Goal: Transaction & Acquisition: Purchase product/service

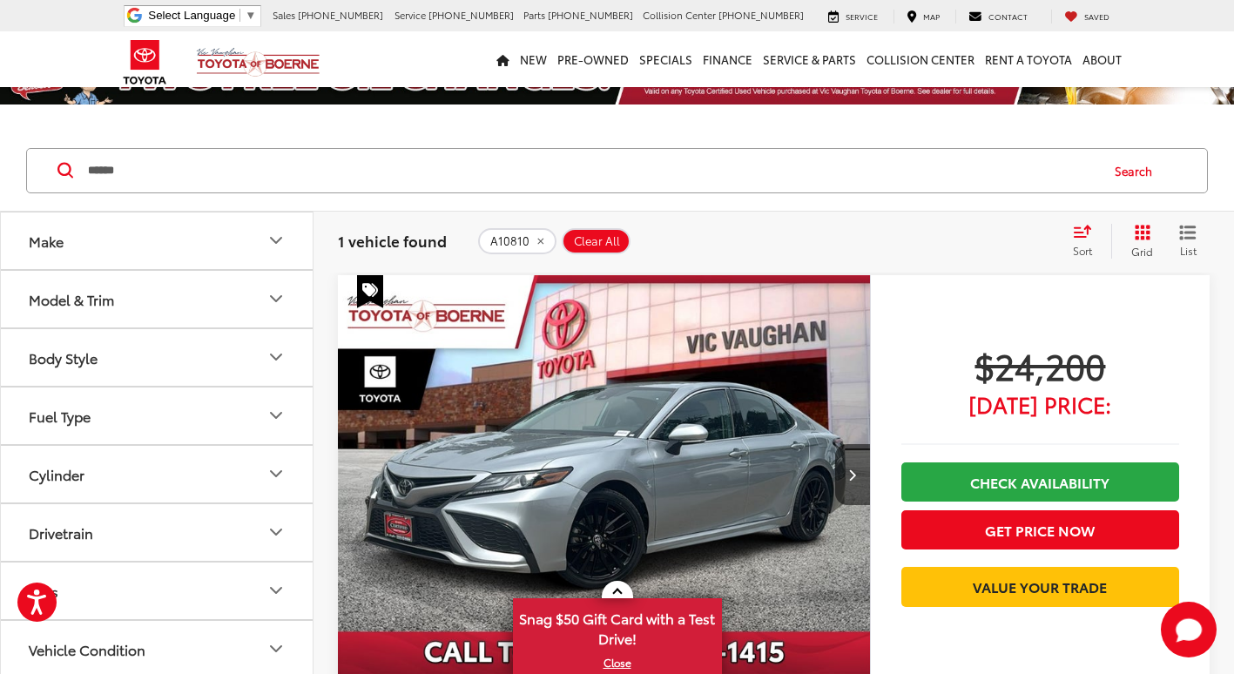
scroll to position [44, 0]
click at [440, 173] on input "******" at bounding box center [592, 171] width 1012 height 42
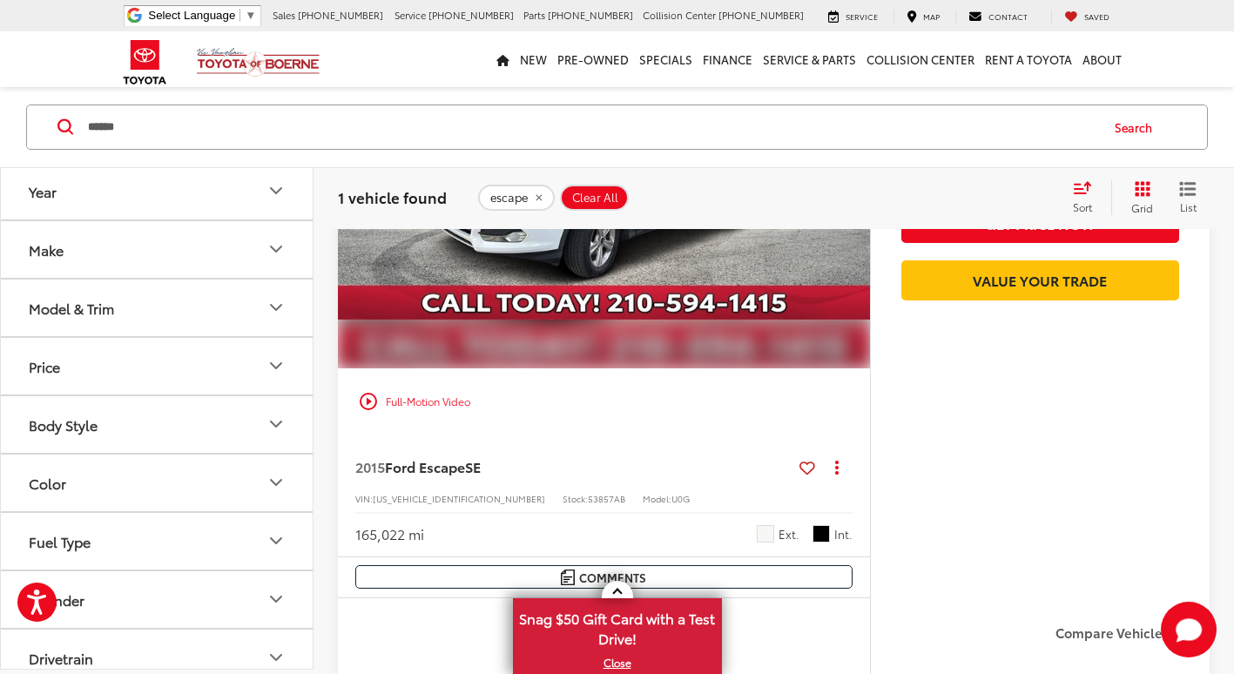
scroll to position [480, 0]
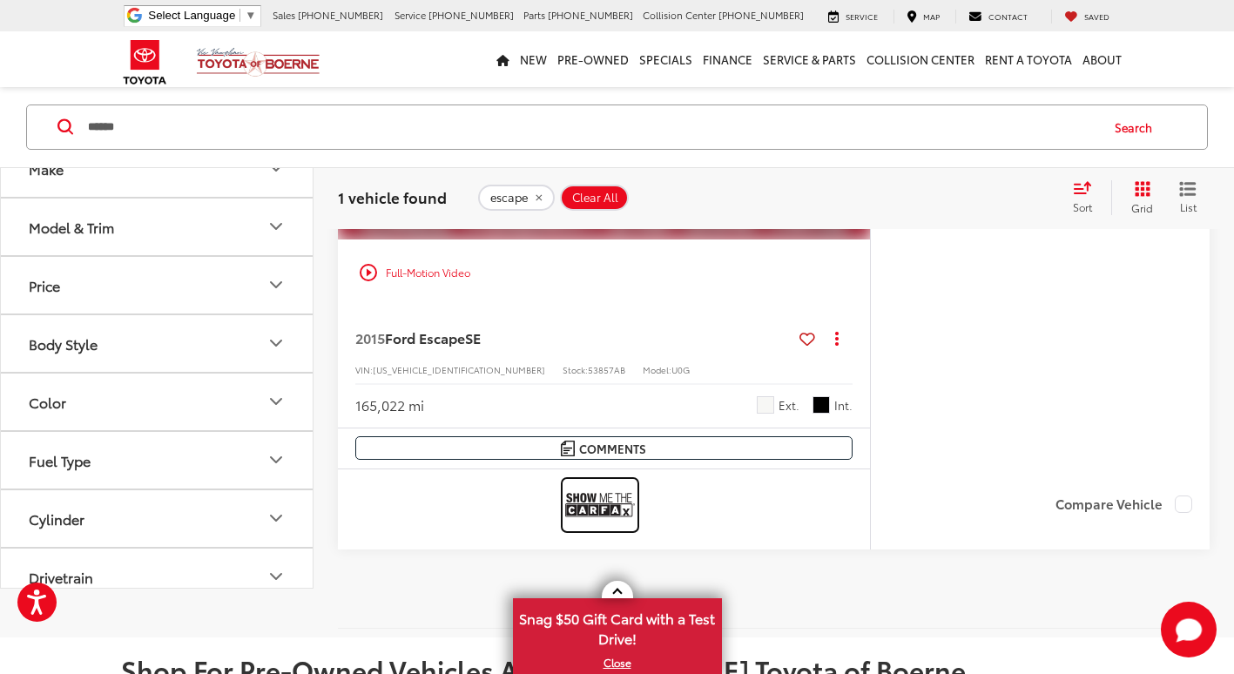
click at [606, 505] on img at bounding box center [600, 505] width 70 height 46
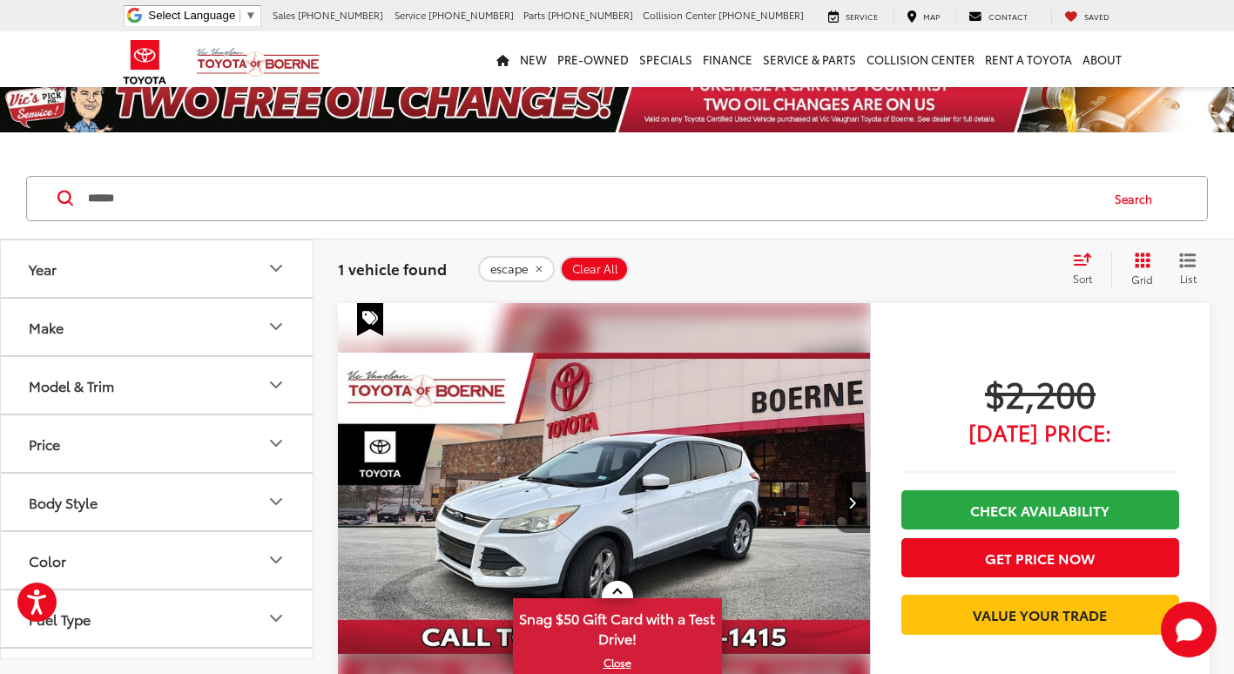
scroll to position [0, 0]
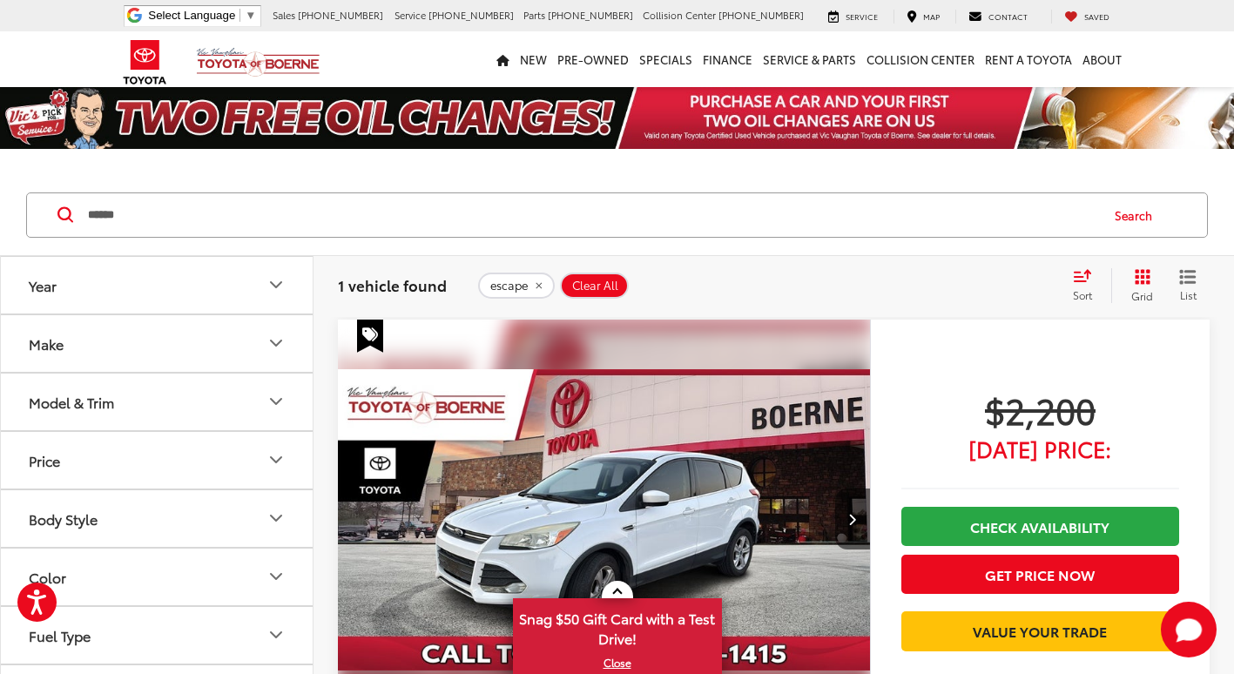
click at [280, 223] on input "******" at bounding box center [592, 215] width 1012 height 42
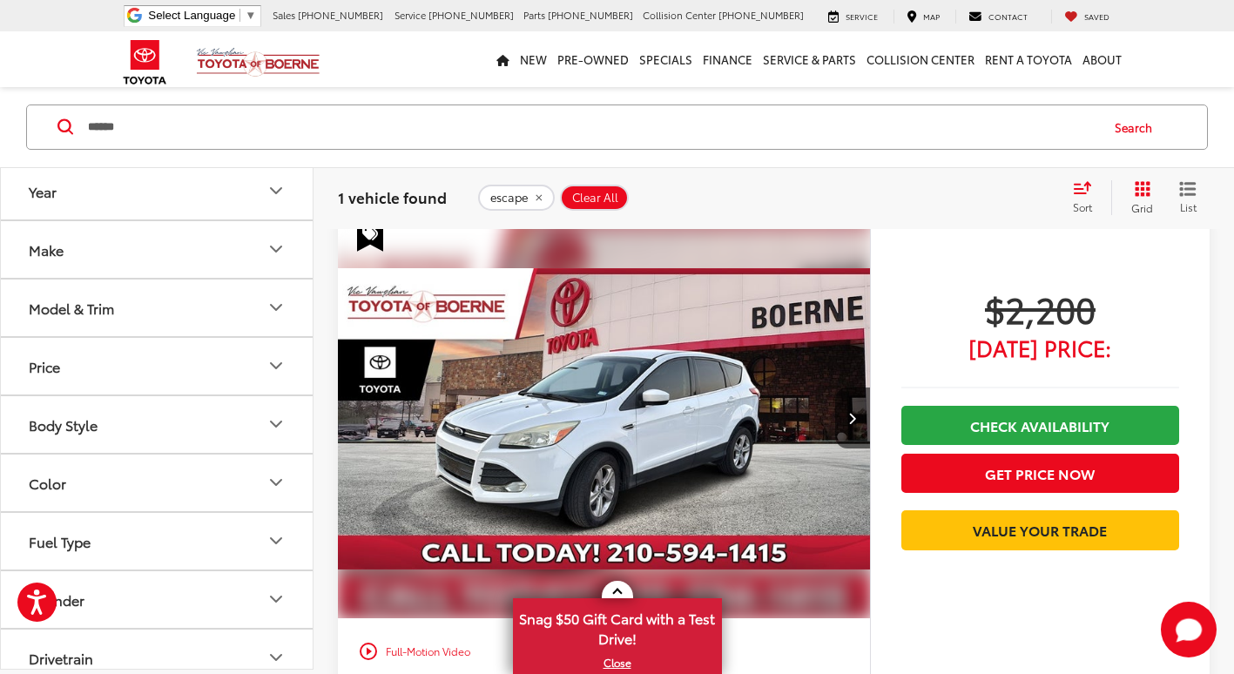
scroll to position [174, 0]
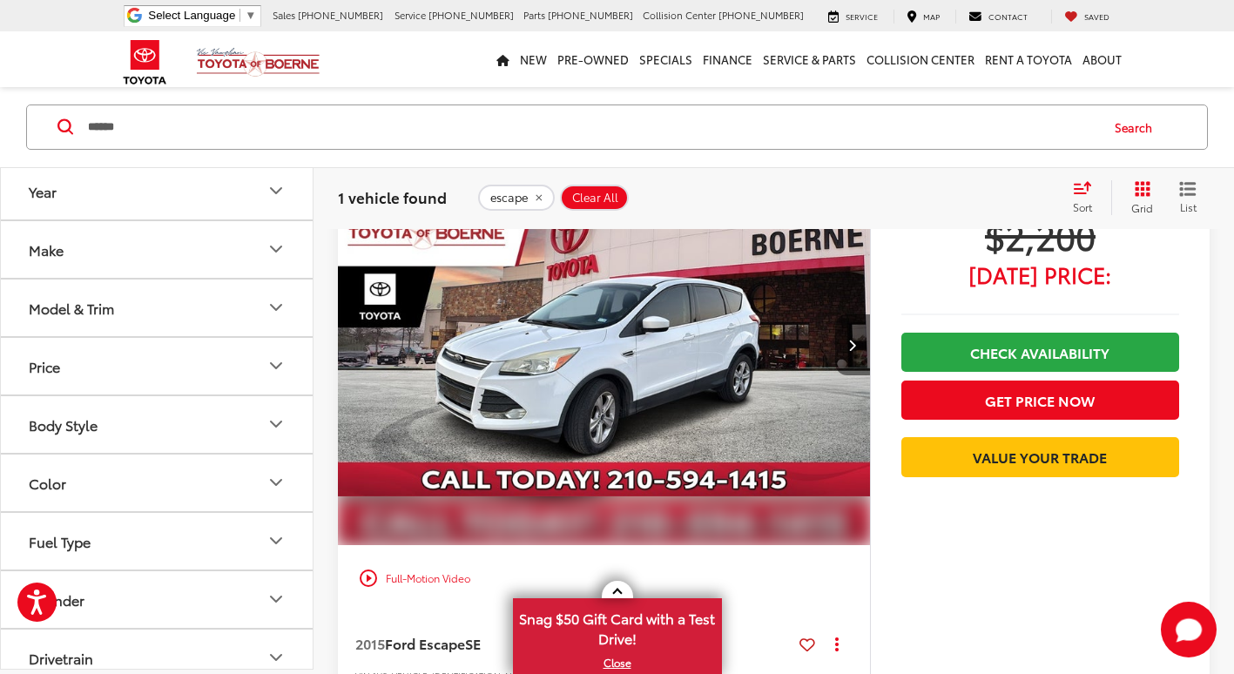
click at [858, 336] on button "Next image" at bounding box center [852, 344] width 35 height 61
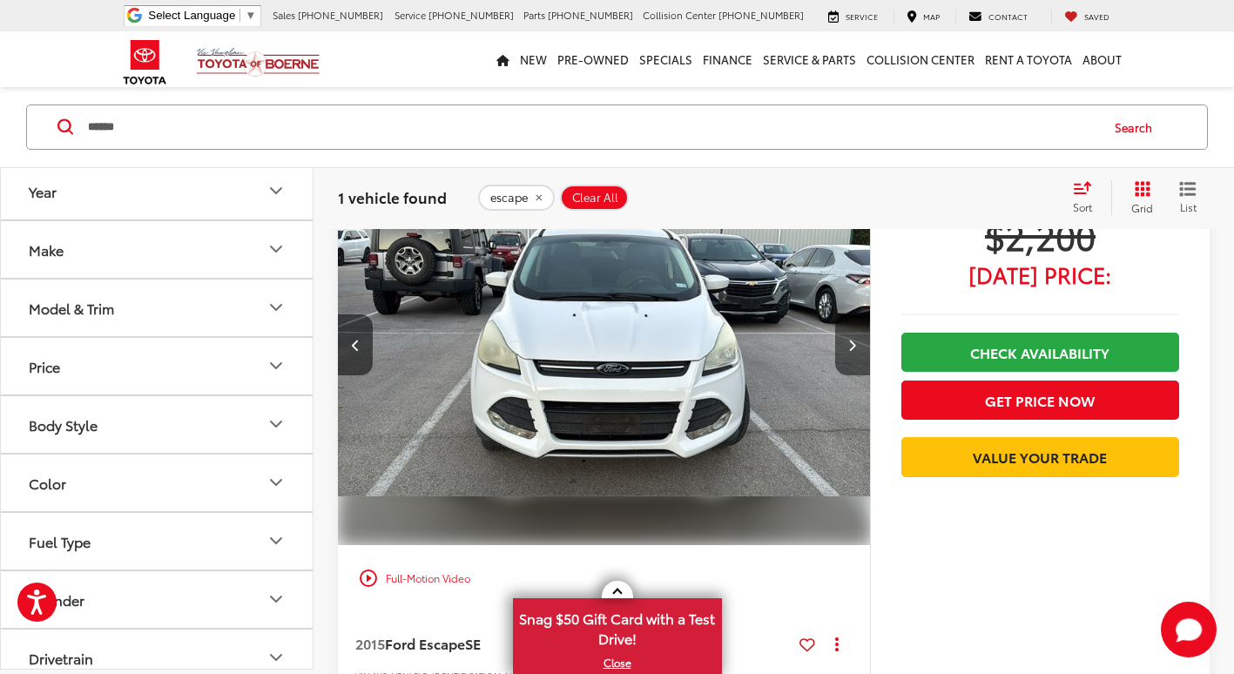
click at [847, 337] on button "Next image" at bounding box center [852, 344] width 35 height 61
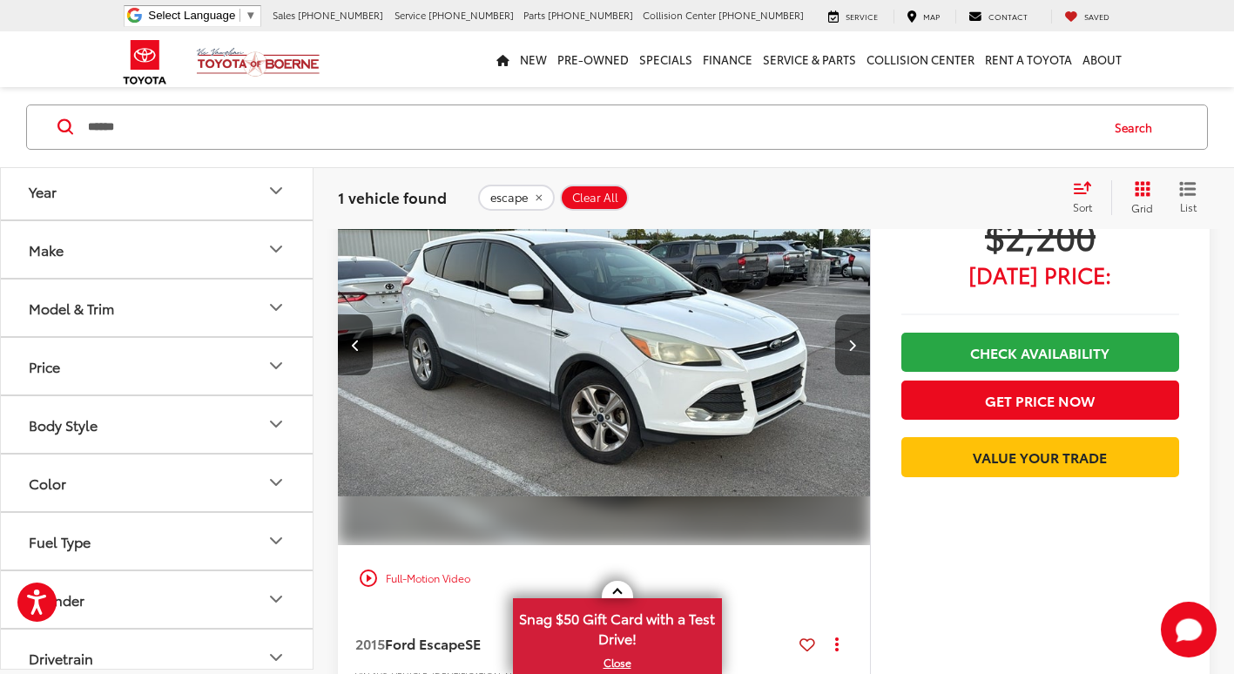
click at [868, 338] on button "Next image" at bounding box center [852, 344] width 35 height 61
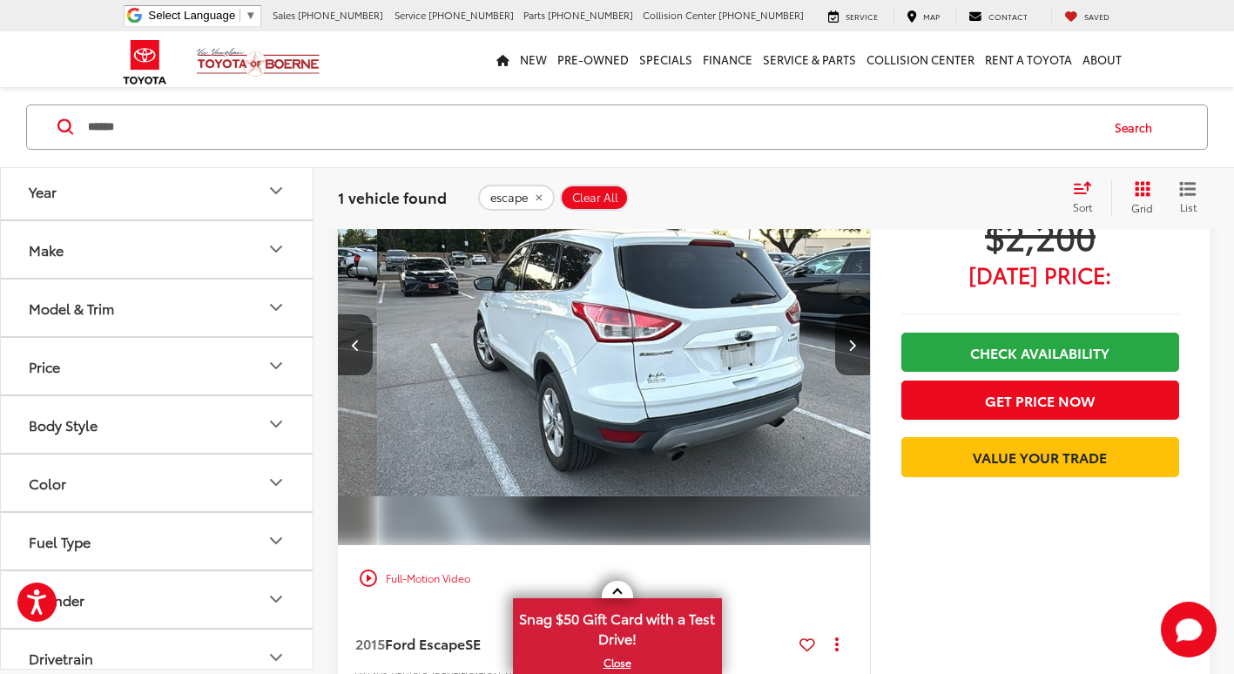
scroll to position [0, 1604]
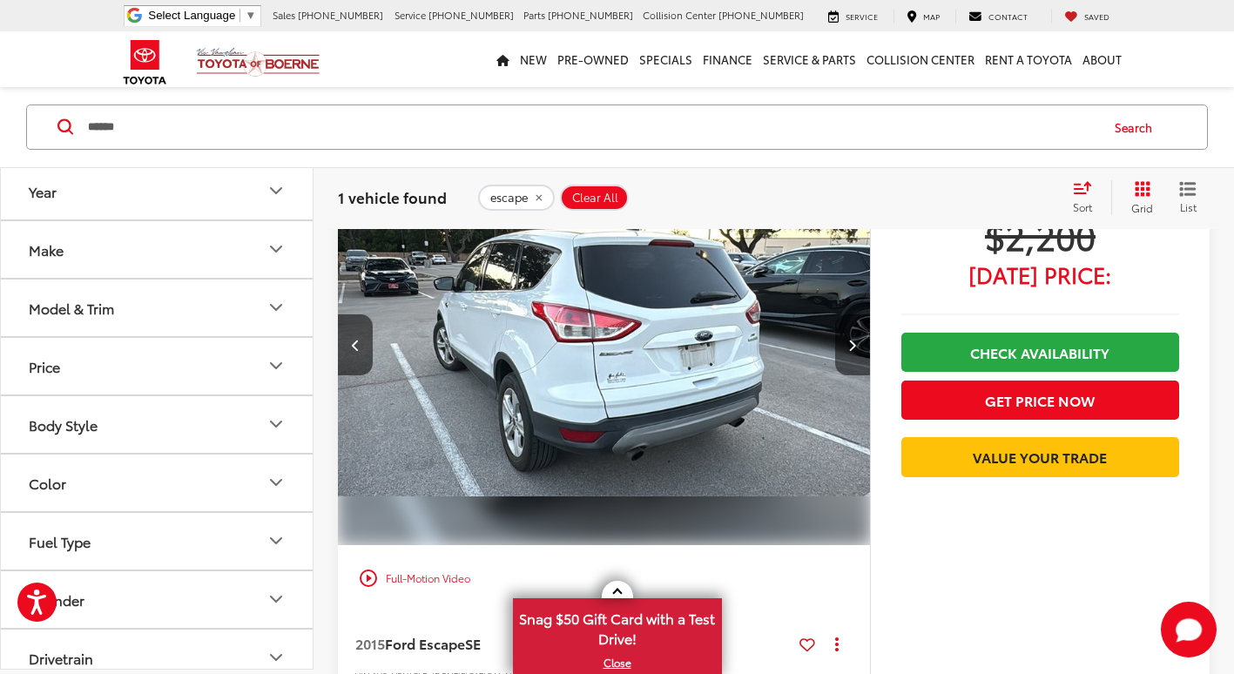
click at [862, 345] on button "Next image" at bounding box center [852, 344] width 35 height 61
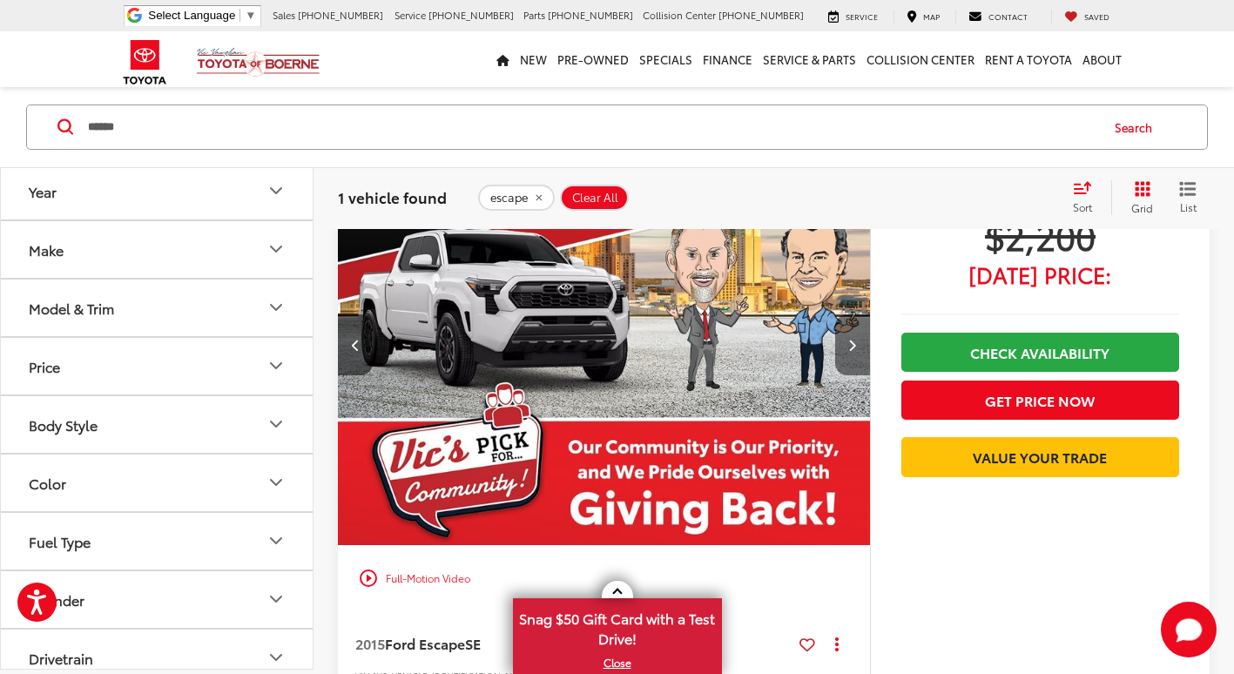
click at [859, 360] on button "Next image" at bounding box center [852, 344] width 35 height 61
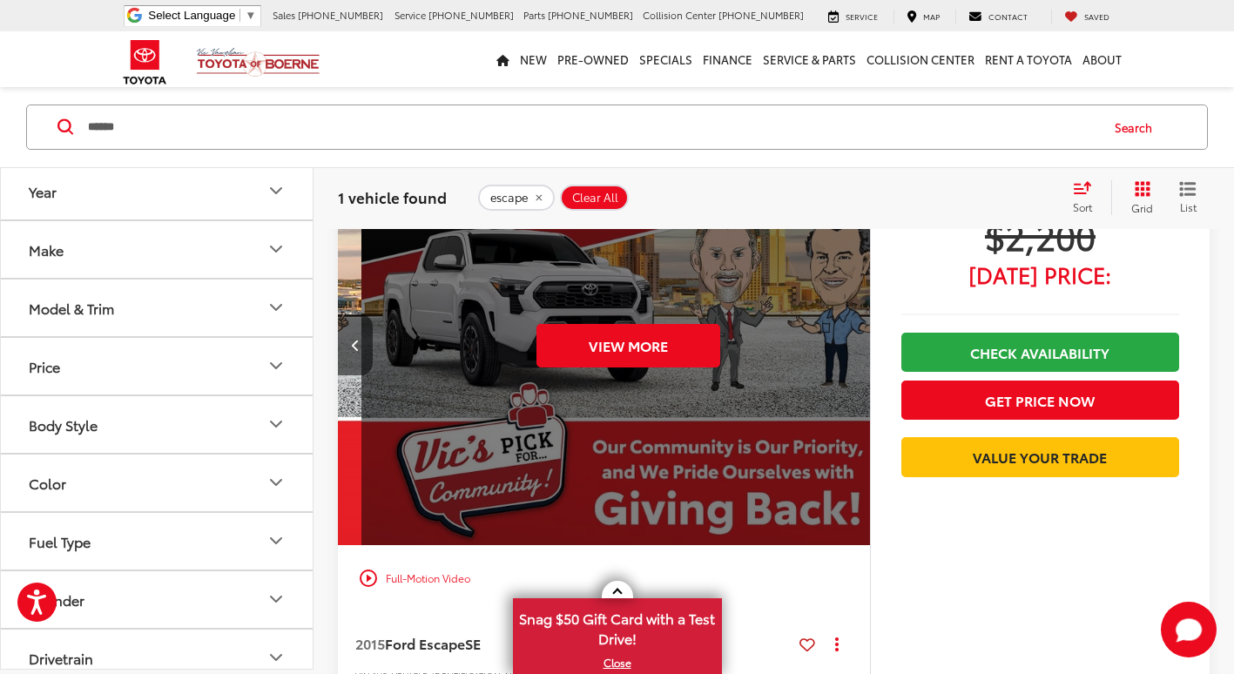
scroll to position [0, 2673]
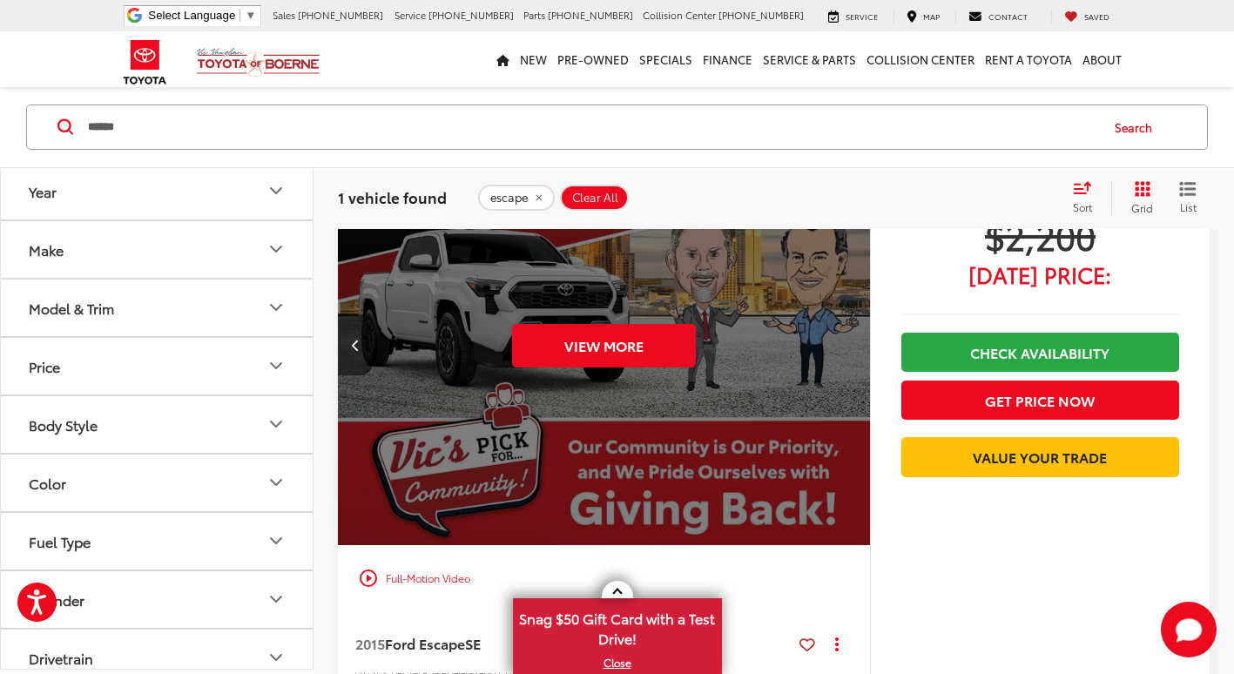
click at [428, 145] on input "******" at bounding box center [592, 127] width 1012 height 42
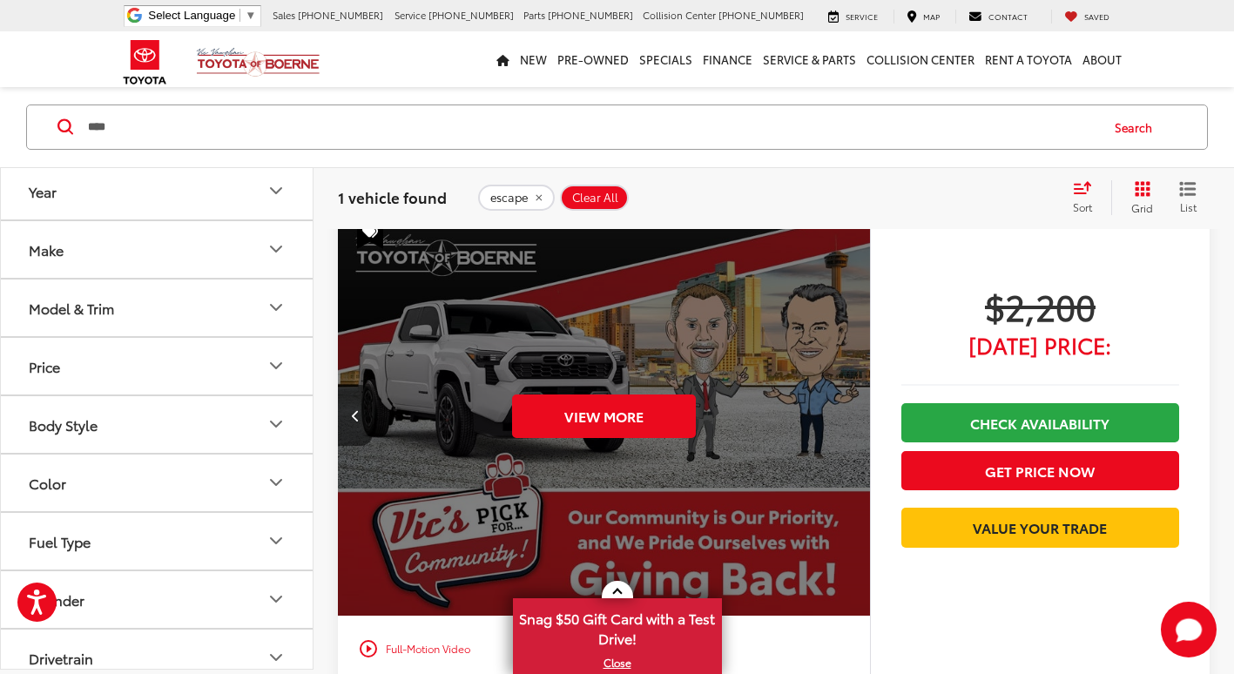
scroll to position [88, 0]
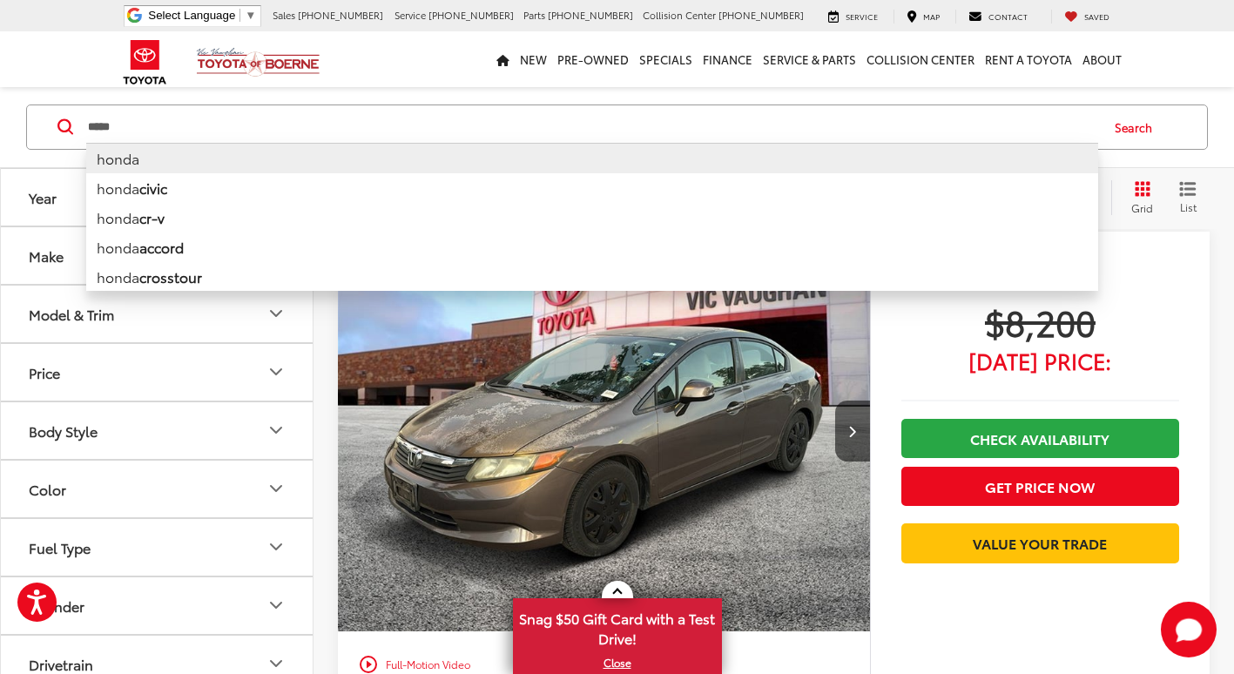
type input "*****"
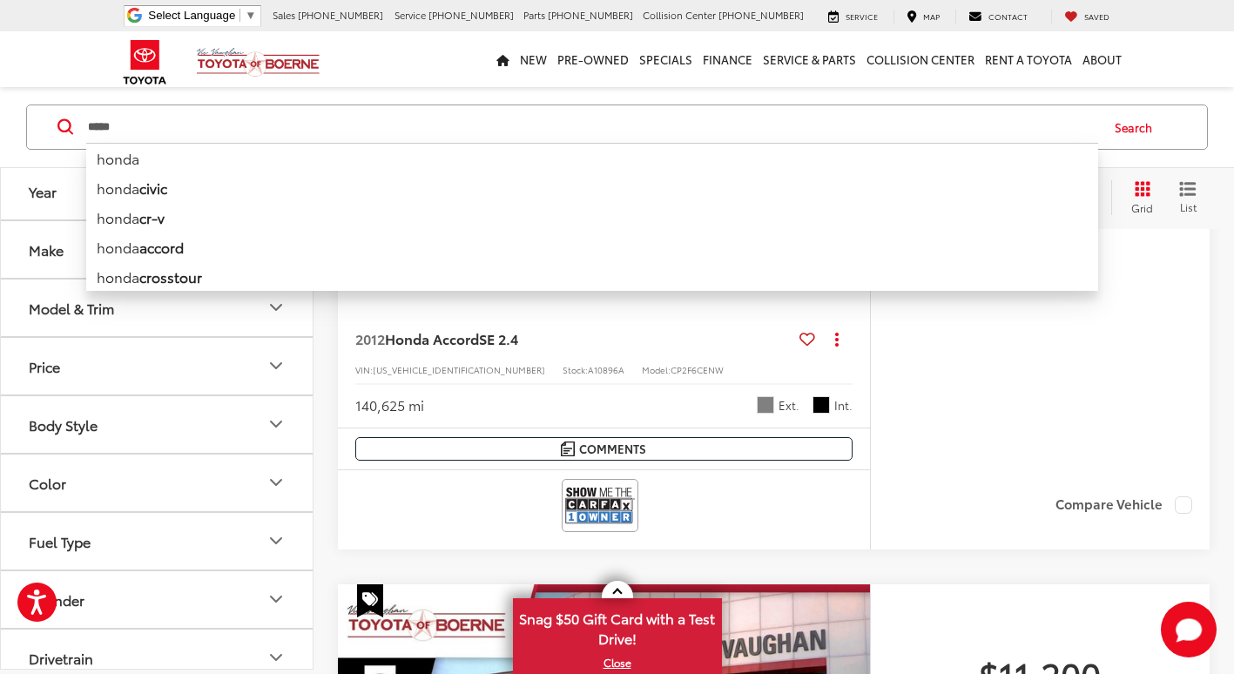
scroll to position [1830, 0]
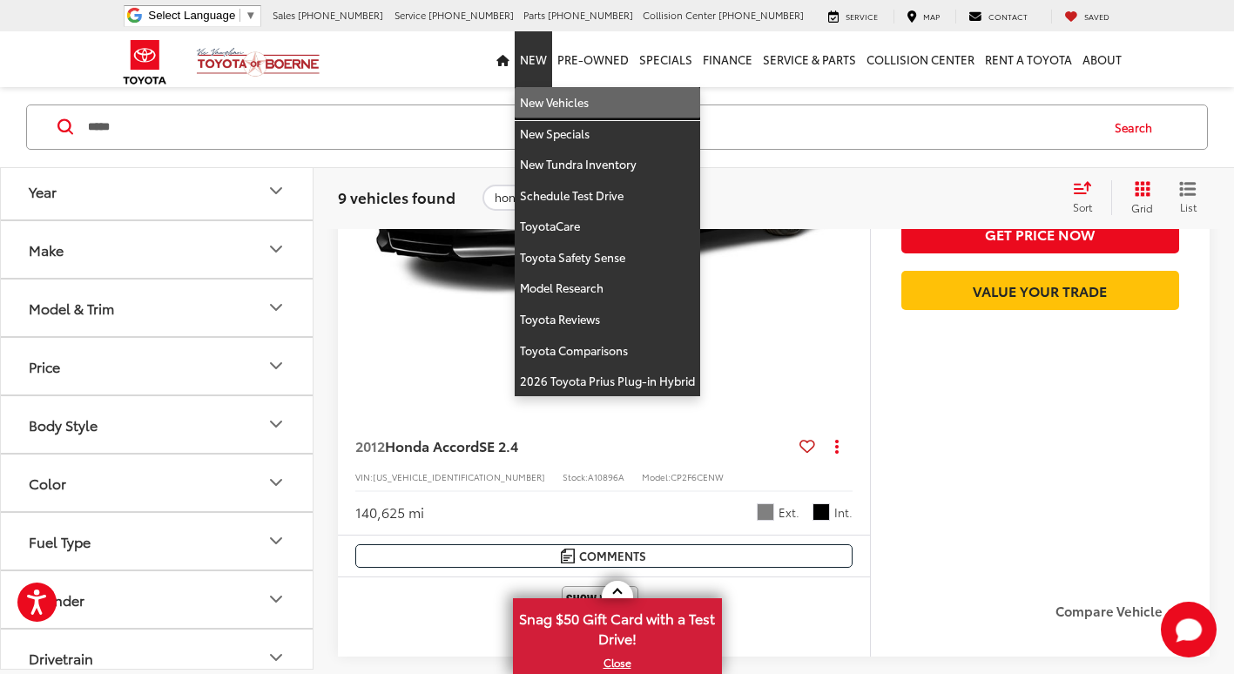
drag, startPoint x: 541, startPoint y: 106, endPoint x: 528, endPoint y: 118, distance: 17.9
click at [543, 106] on link "New Vehicles" at bounding box center [607, 102] width 185 height 31
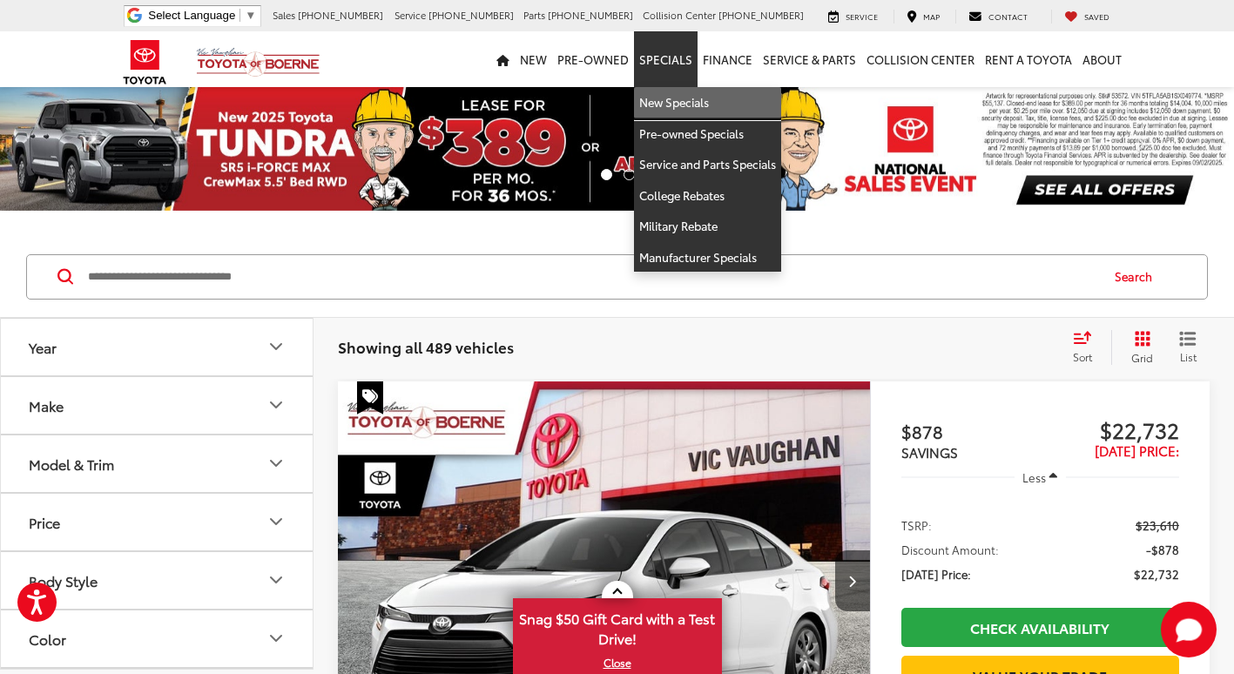
click at [669, 104] on link "New Specials" at bounding box center [707, 102] width 147 height 31
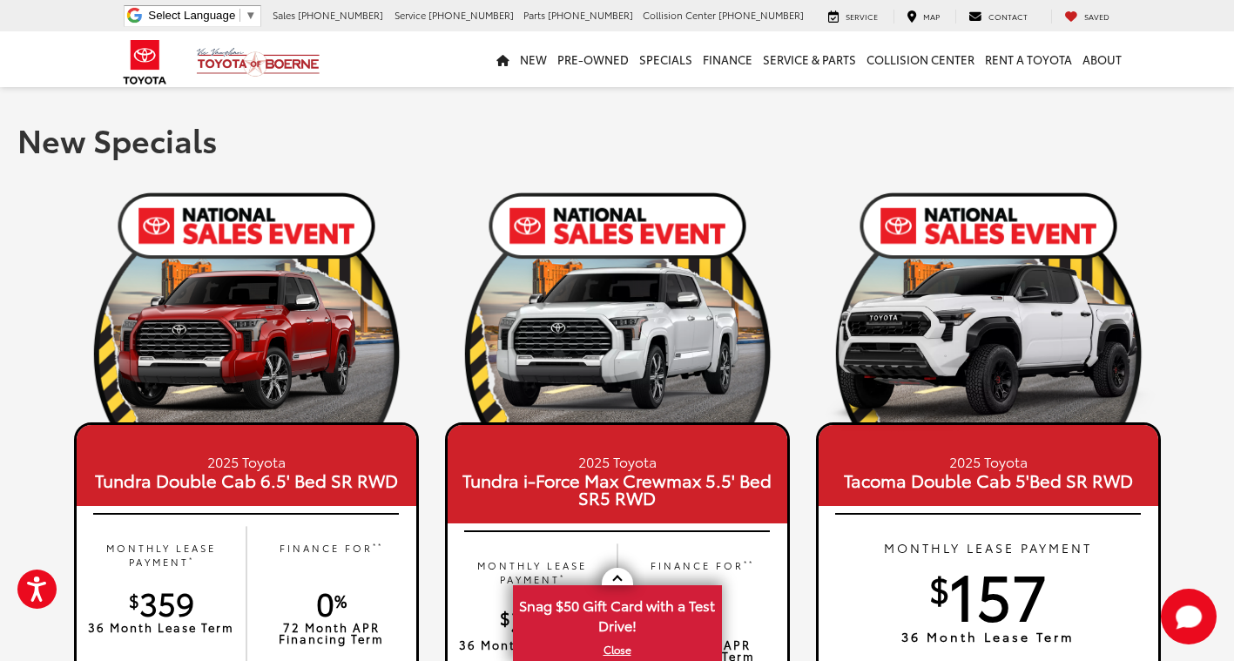
scroll to position [348, 0]
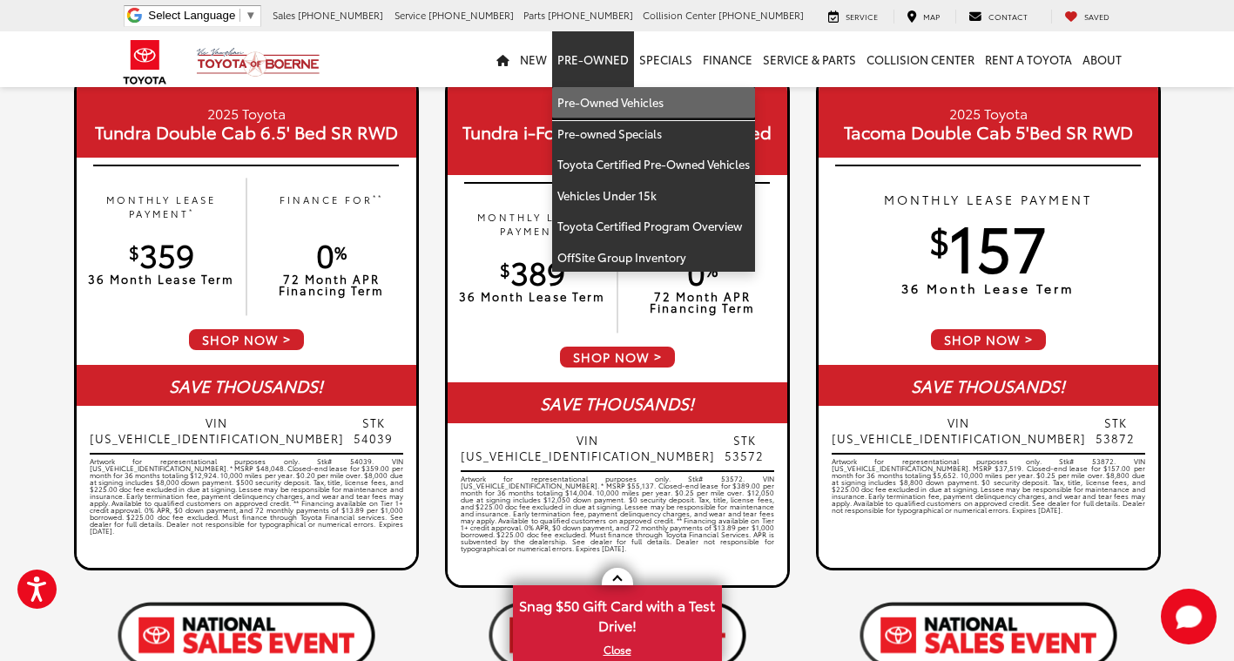
click at [602, 105] on link "Pre-Owned Vehicles" at bounding box center [653, 102] width 203 height 31
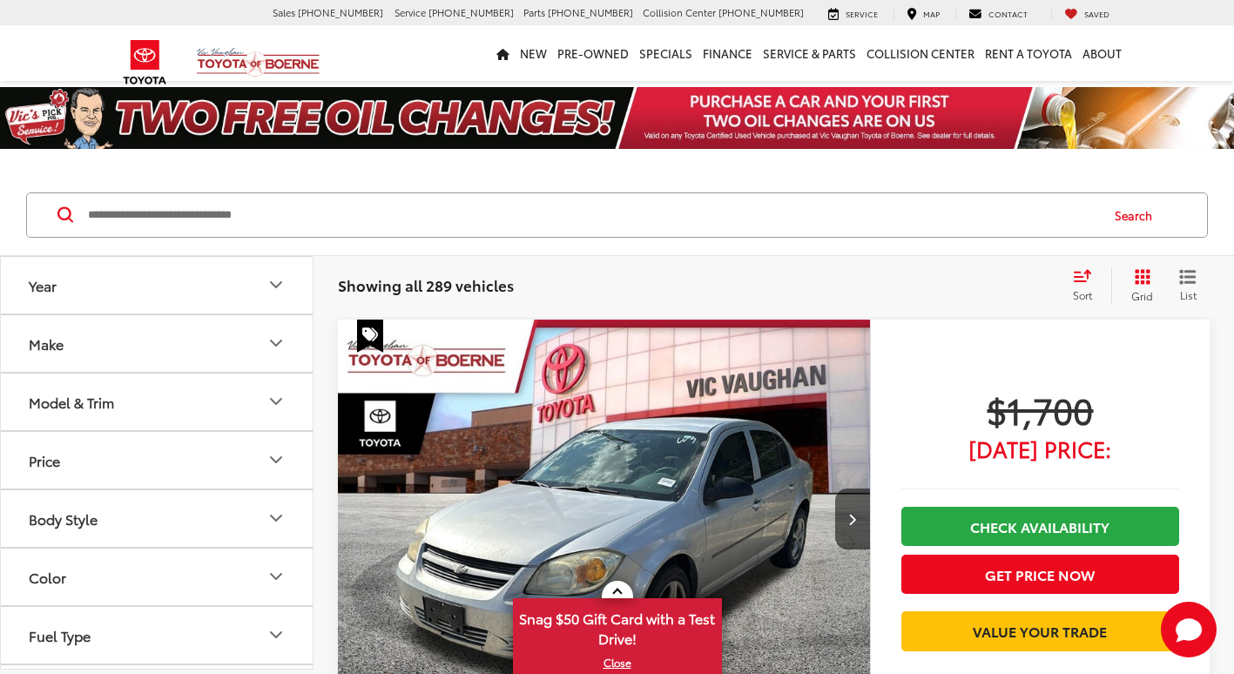
click at [529, 220] on input "Search by Make, Model, or Keyword" at bounding box center [592, 215] width 1012 height 42
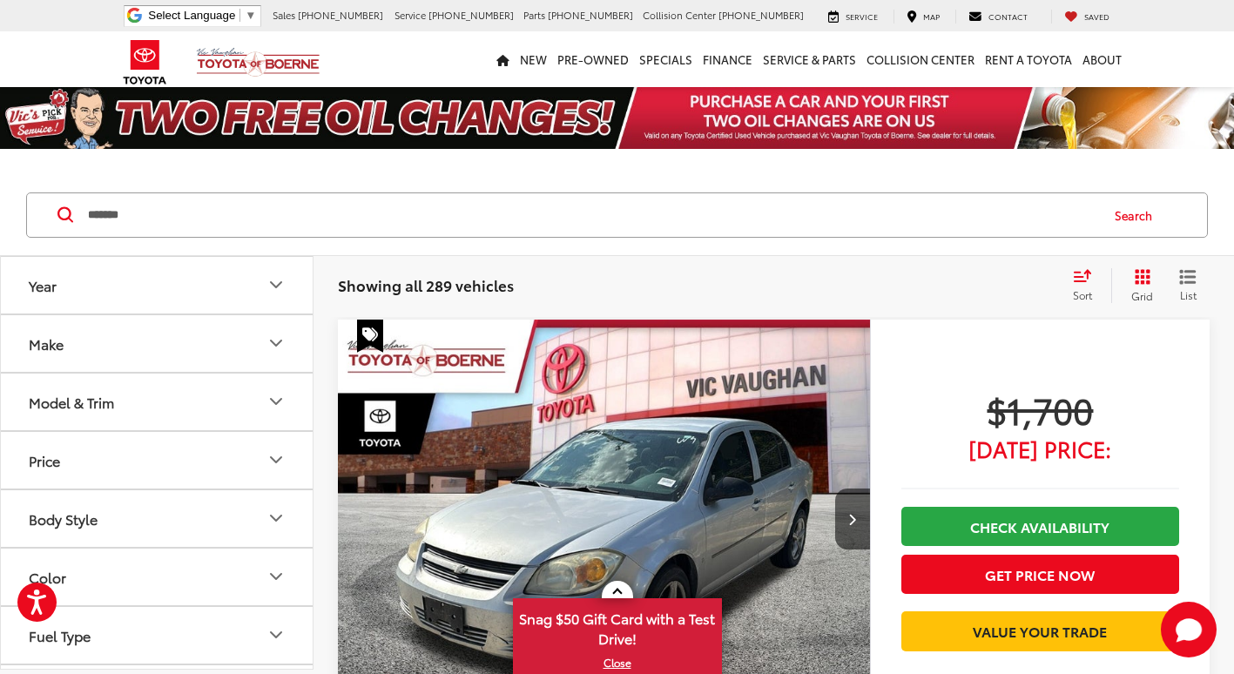
type input "*******"
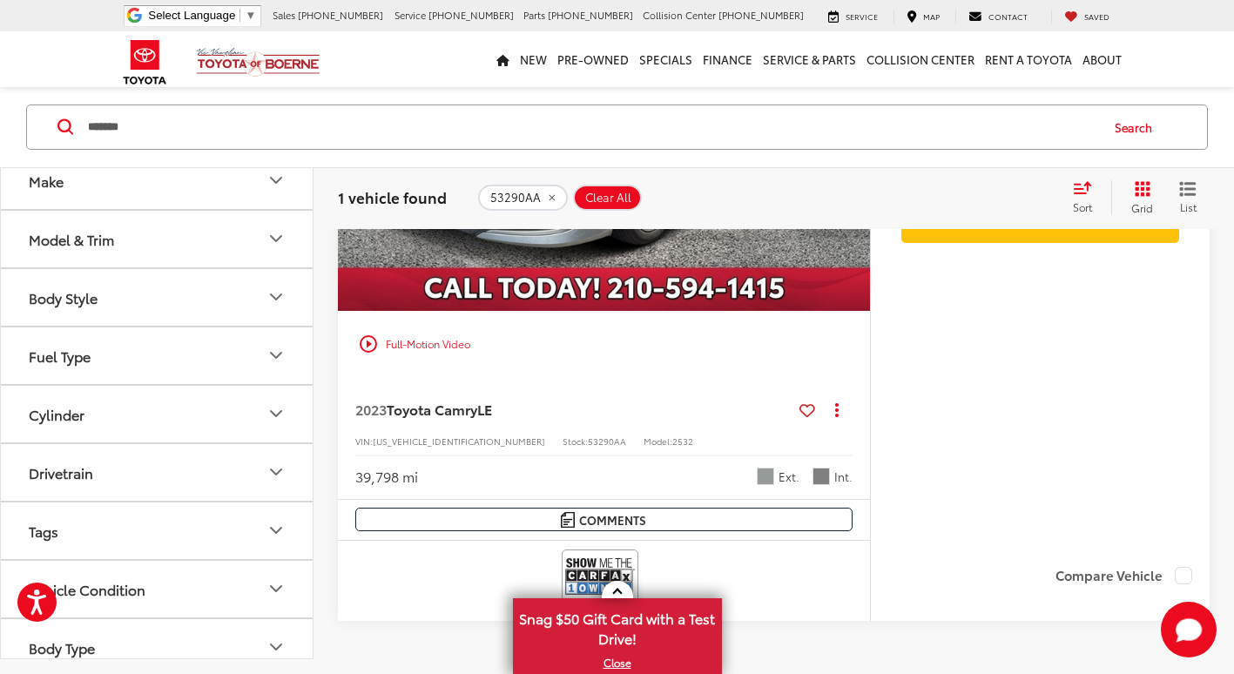
scroll to position [522, 0]
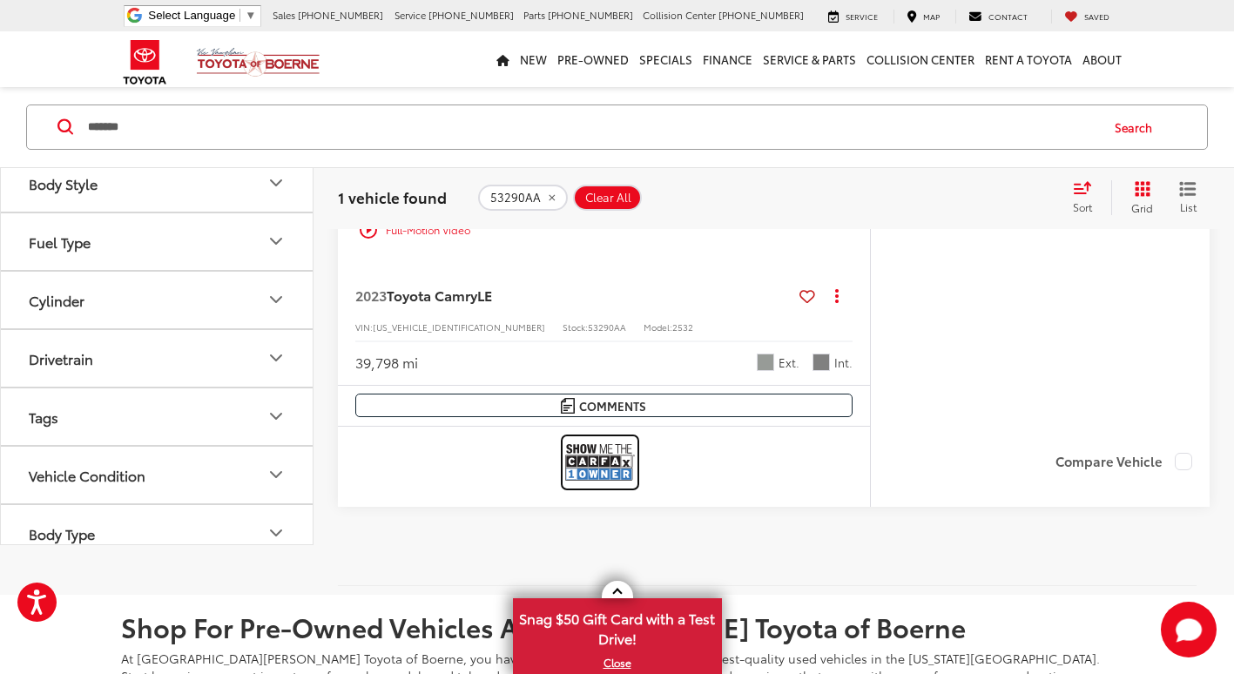
click at [621, 448] on img at bounding box center [600, 462] width 70 height 46
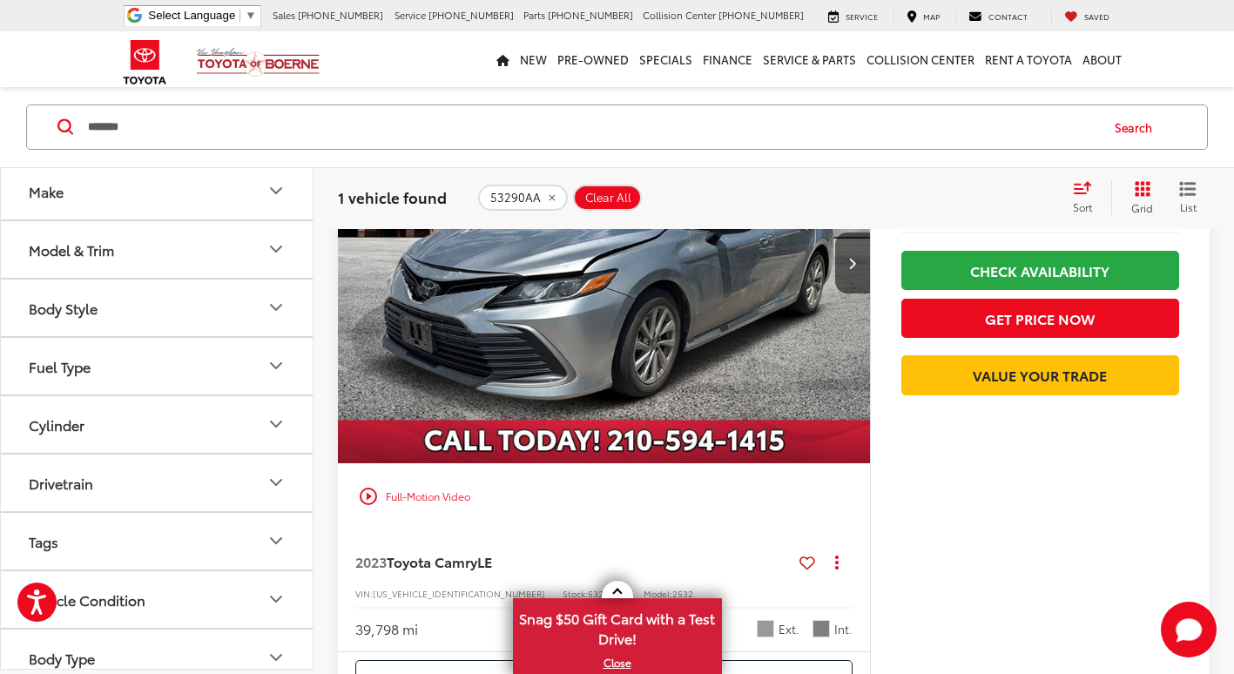
scroll to position [0, 0]
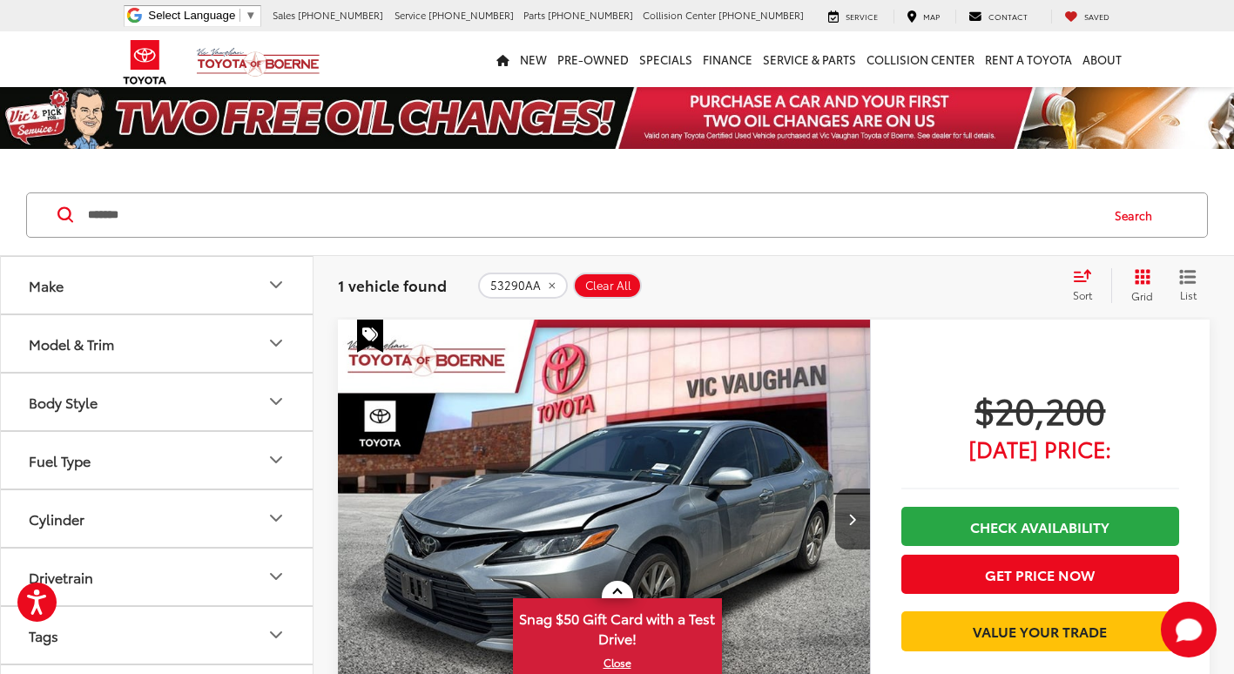
click at [684, 409] on img "2023 Toyota Camry LE 0" at bounding box center [604, 520] width 535 height 401
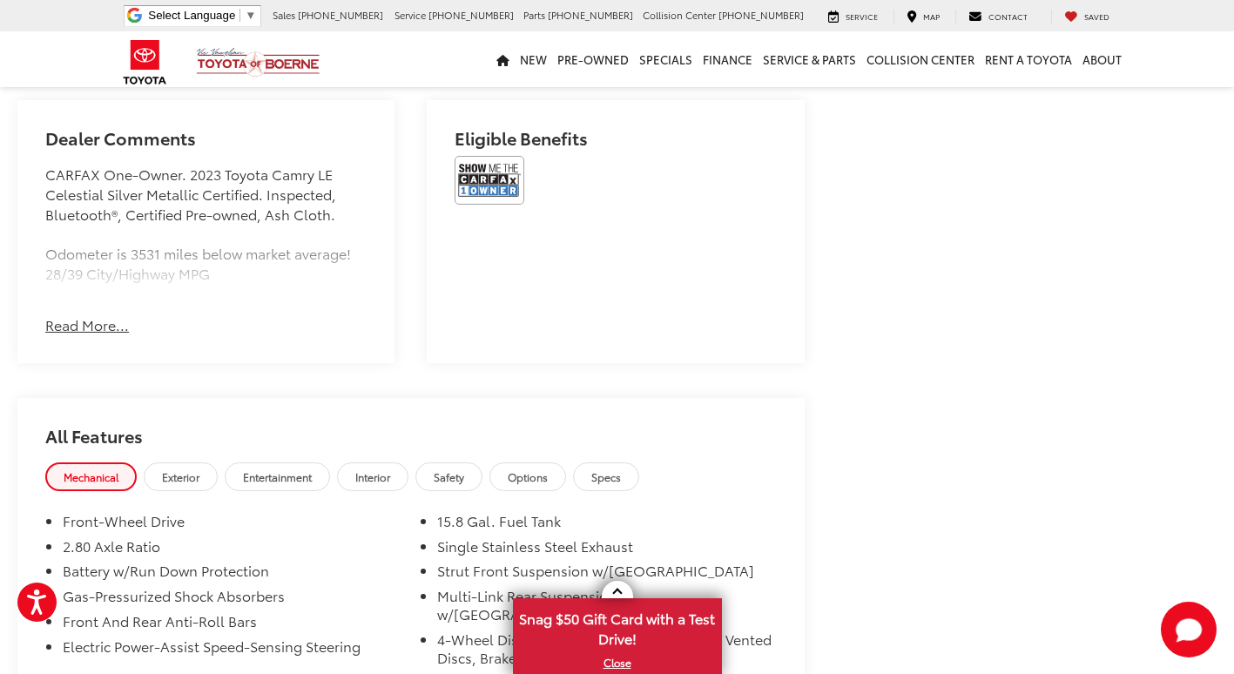
scroll to position [784, 0]
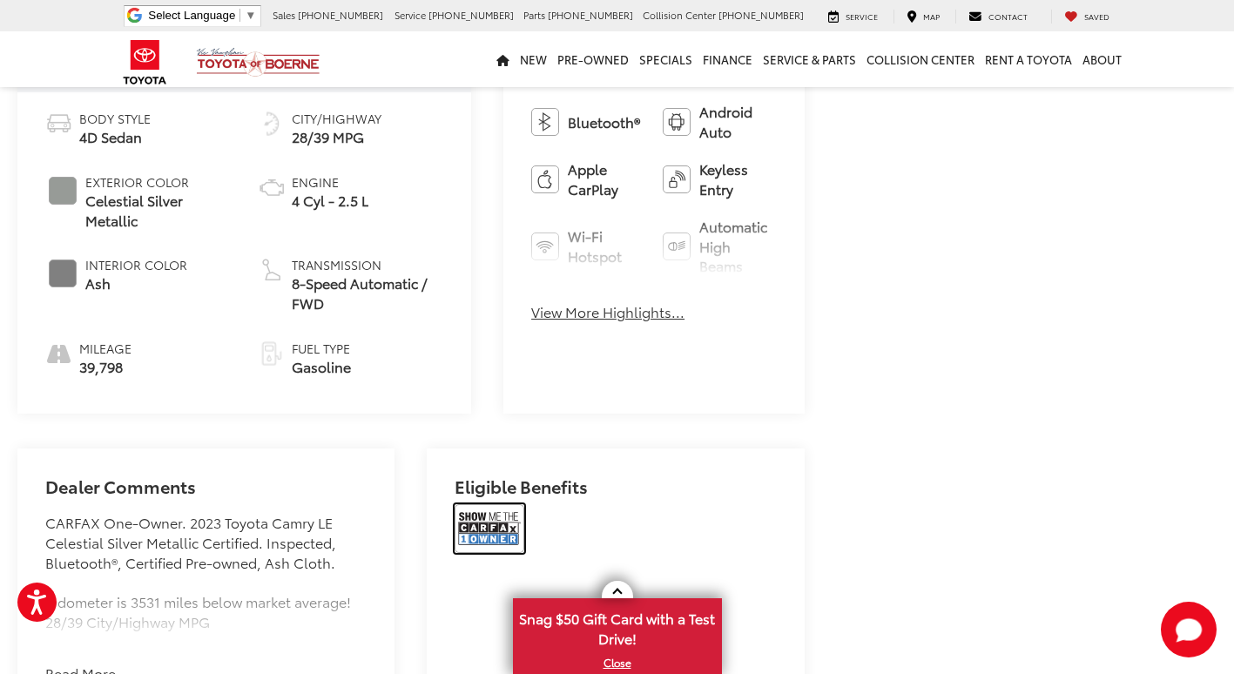
click at [481, 512] on img at bounding box center [490, 528] width 70 height 49
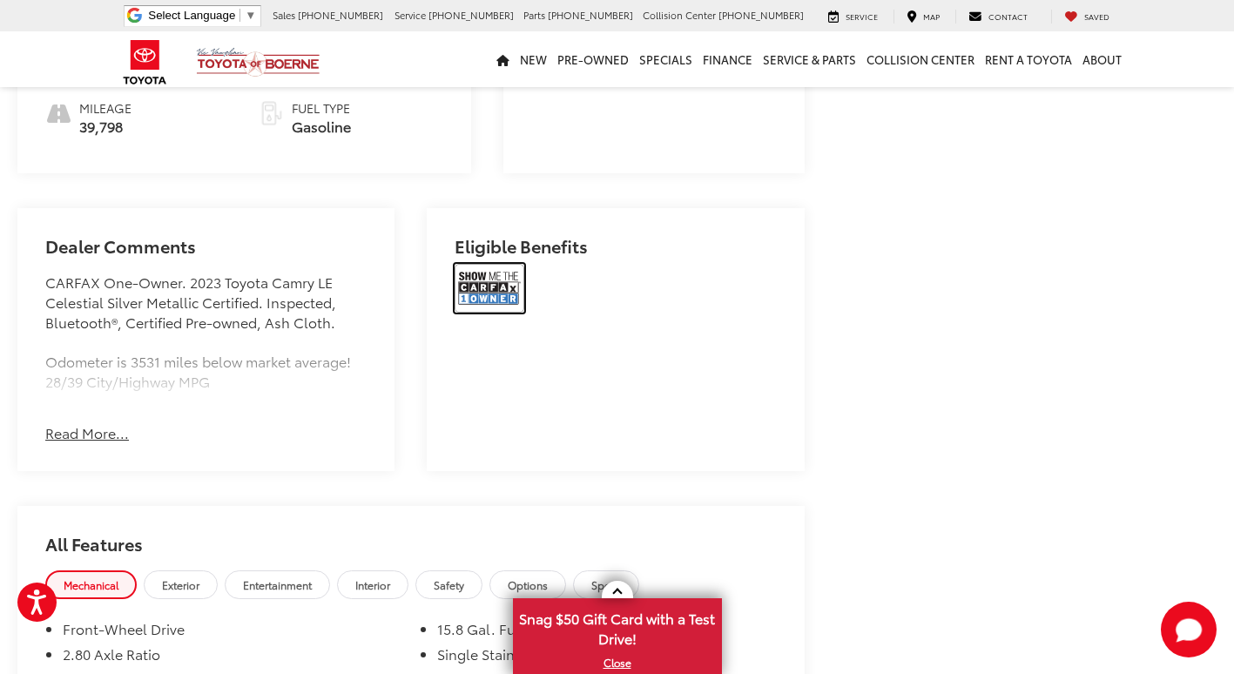
scroll to position [1132, 0]
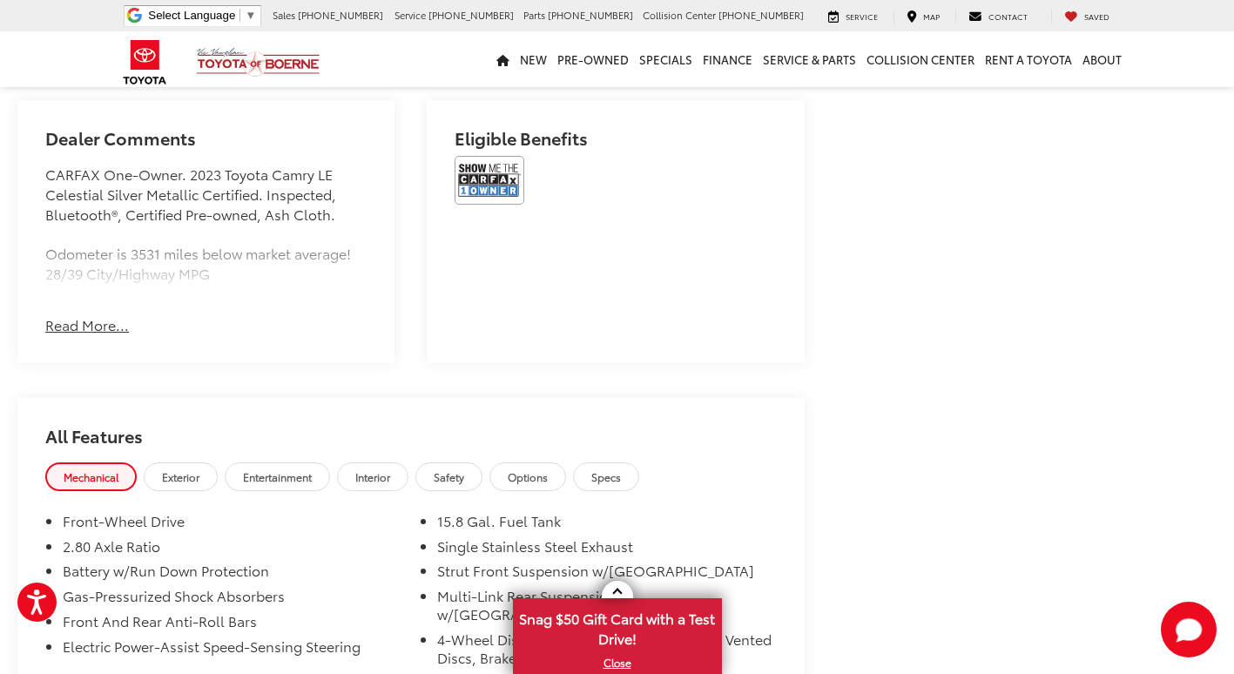
click at [98, 315] on button "Read More..." at bounding box center [87, 325] width 84 height 20
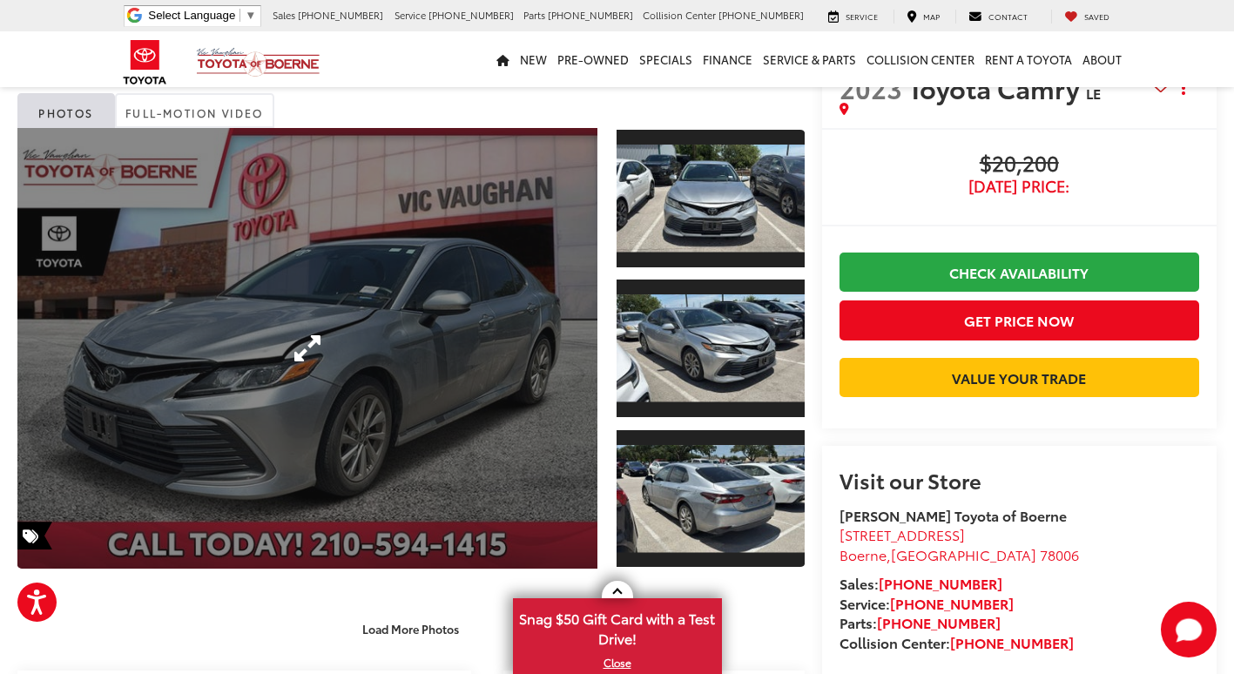
scroll to position [0, 0]
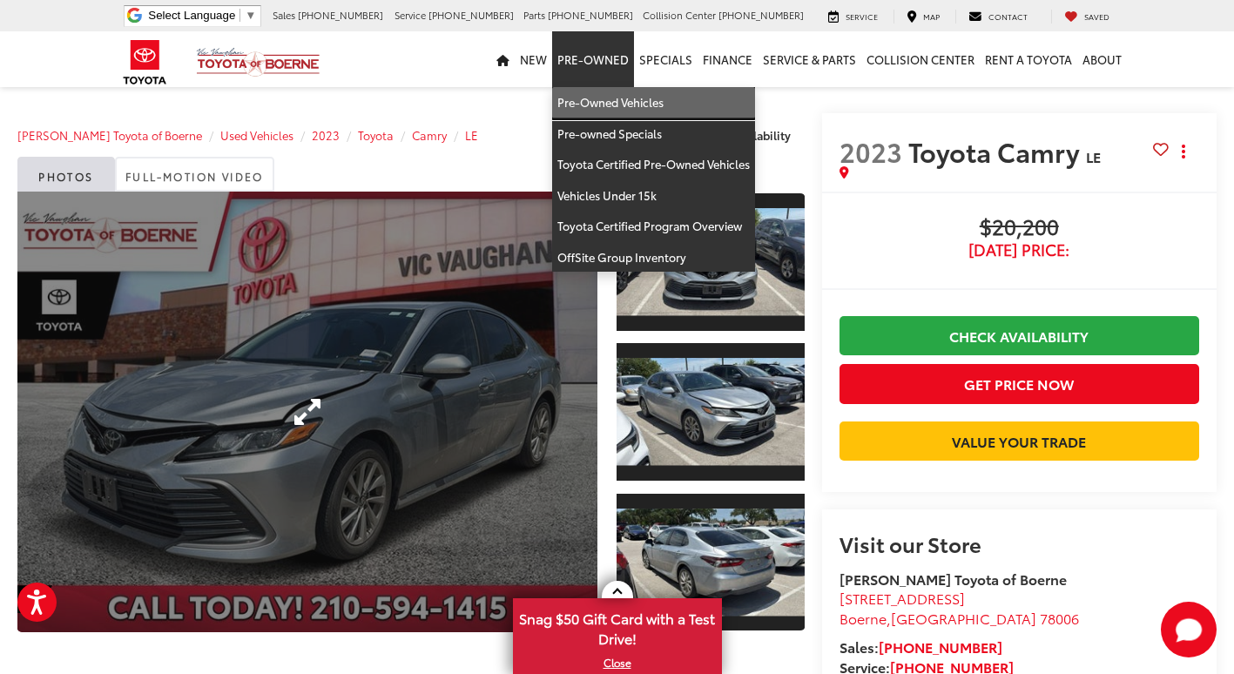
drag, startPoint x: 604, startPoint y: 101, endPoint x: 587, endPoint y: 345, distance: 244.4
click at [605, 101] on link "Pre-Owned Vehicles" at bounding box center [653, 102] width 203 height 31
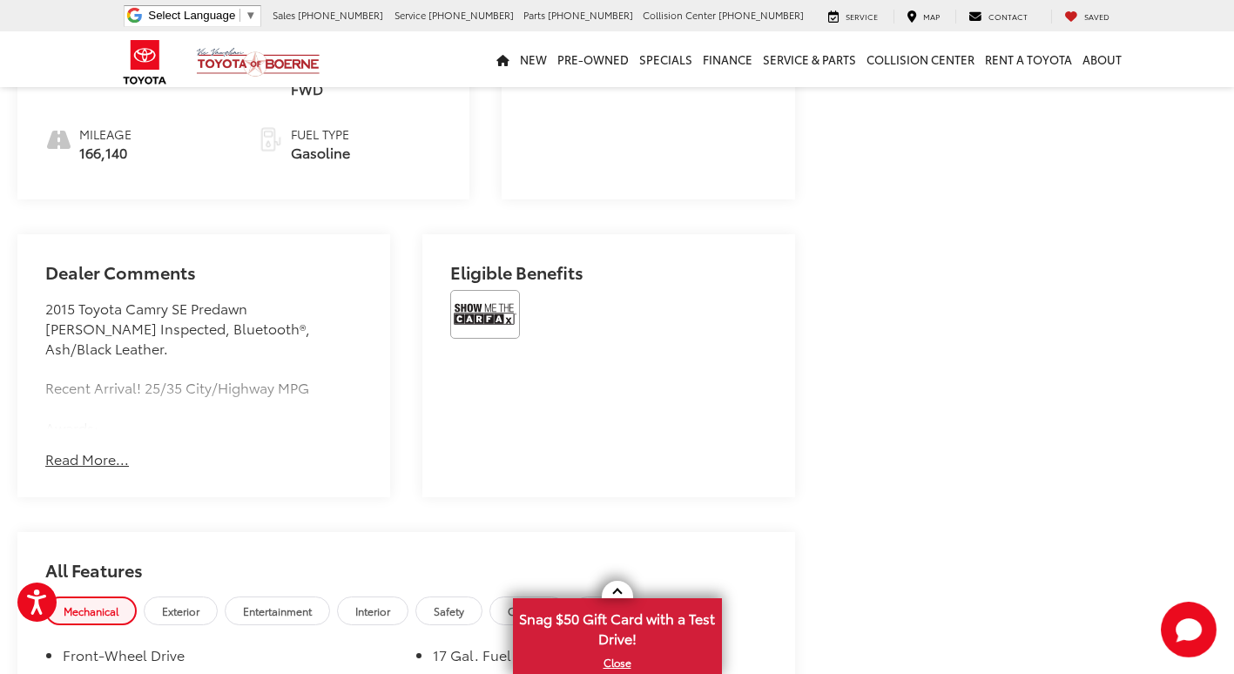
click at [94, 421] on div "Dealer Comments 2015 Toyota Camry SE Predawn Gray Mica Inspected, Bluetooth®, A…" at bounding box center [203, 365] width 373 height 263
click at [94, 449] on button "Read More..." at bounding box center [87, 459] width 84 height 20
